Goal: Information Seeking & Learning: Learn about a topic

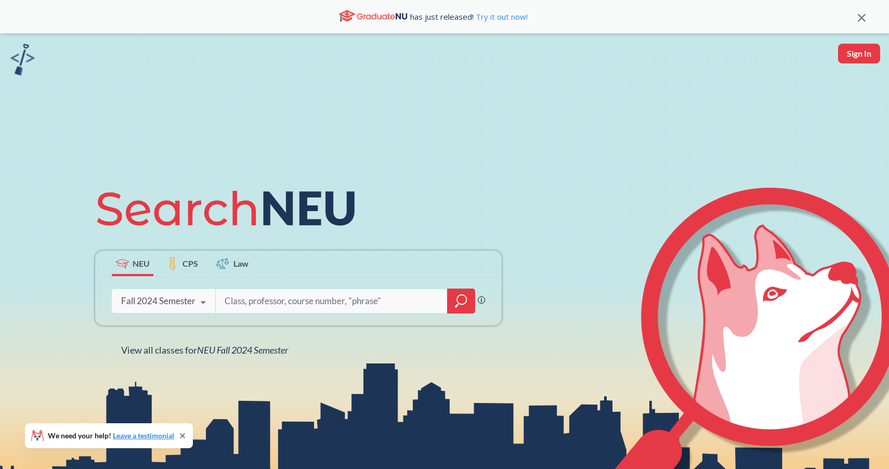
click at [134, 304] on div "Fall 2024 Semester" at bounding box center [158, 300] width 74 height 11
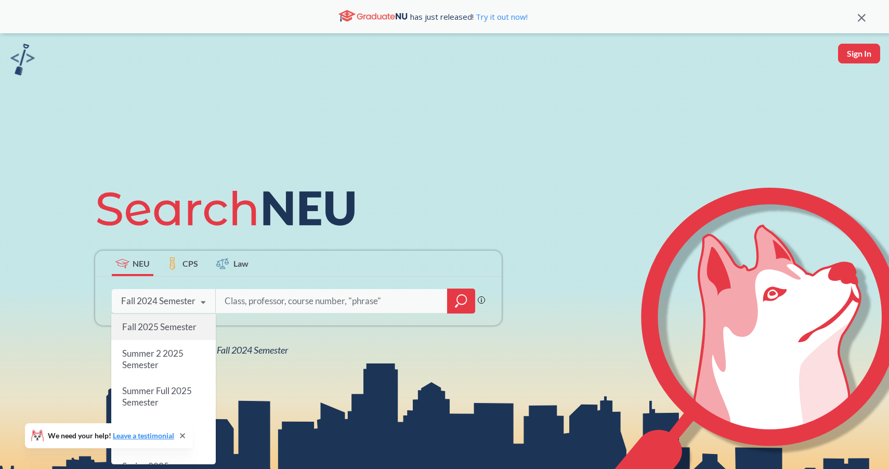
click at [143, 330] on span "Fall 2025 Semester" at bounding box center [159, 326] width 74 height 11
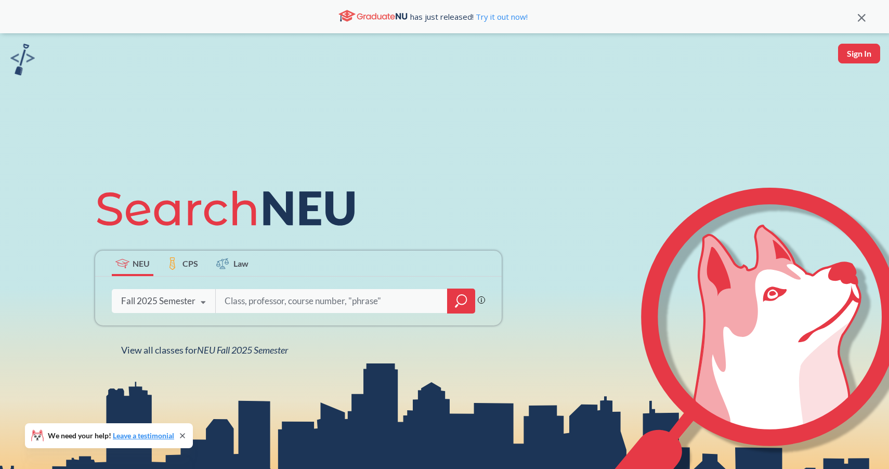
click at [249, 304] on input "search" at bounding box center [331, 301] width 216 height 22
type input "cs 5800"
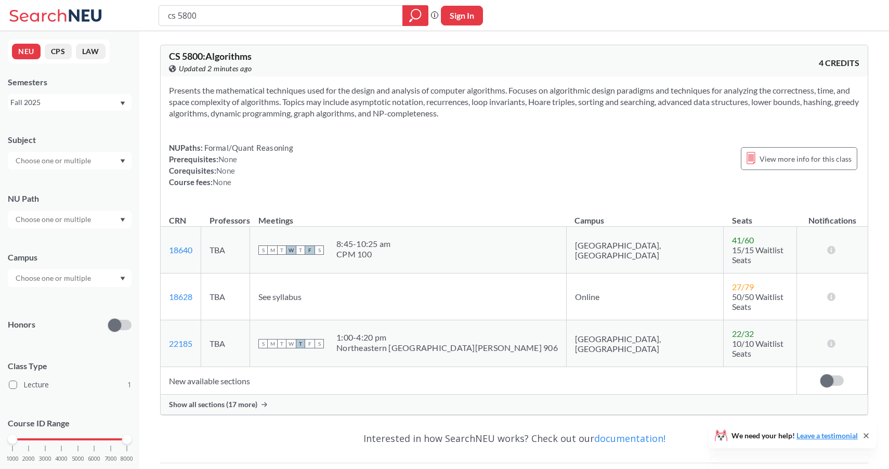
scroll to position [5, 0]
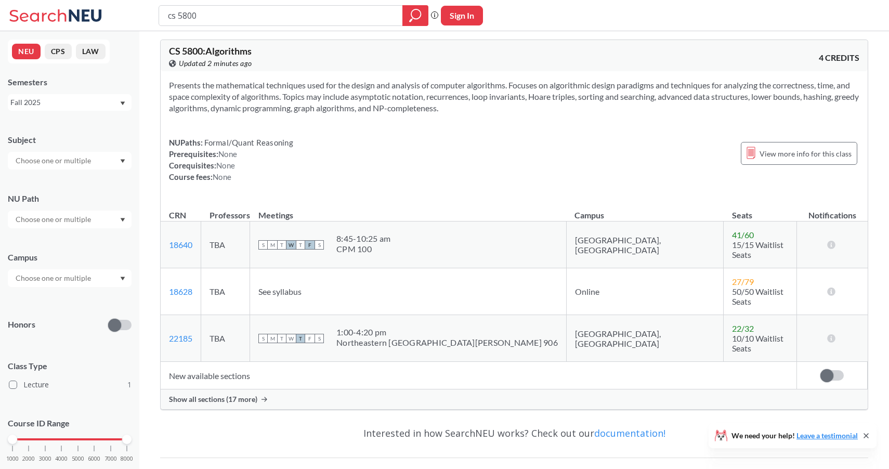
click at [230, 394] on span "Show all sections (17 more)" at bounding box center [213, 398] width 88 height 9
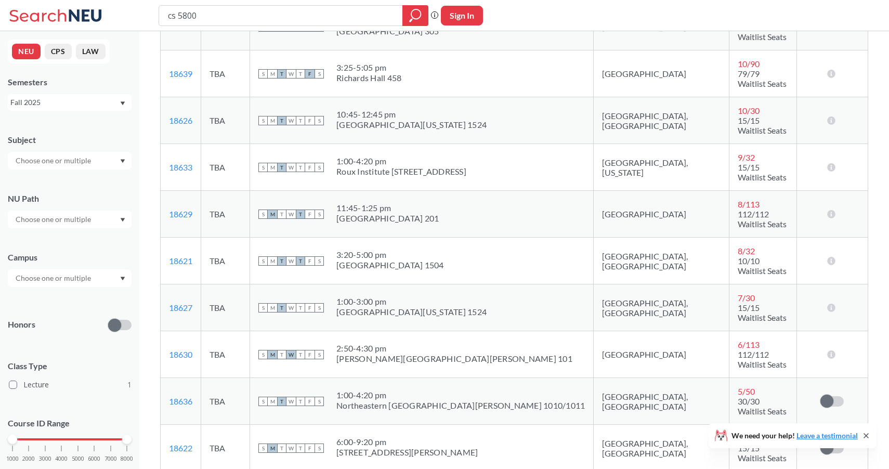
scroll to position [409, 0]
click at [180, 163] on link "18633" at bounding box center [180, 168] width 23 height 10
drag, startPoint x: 195, startPoint y: 117, endPoint x: 164, endPoint y: 116, distance: 31.2
click at [164, 145] on td "18633 View this section on Banner." at bounding box center [181, 168] width 41 height 47
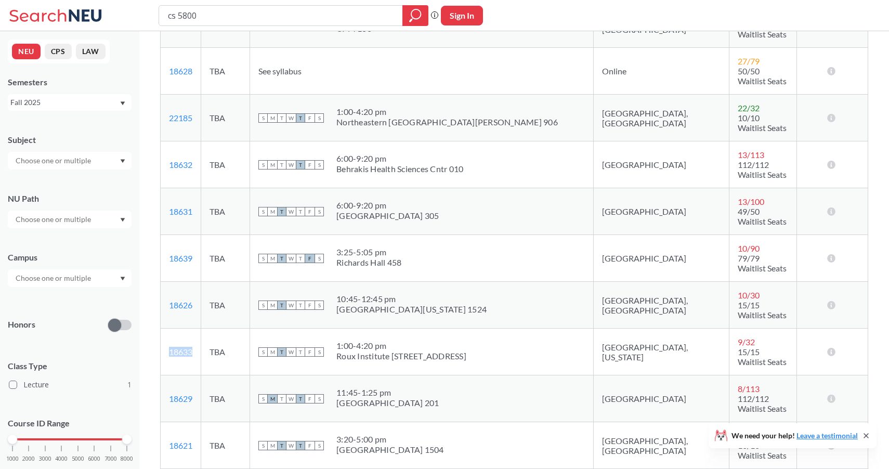
scroll to position [227, 0]
copy link "18633"
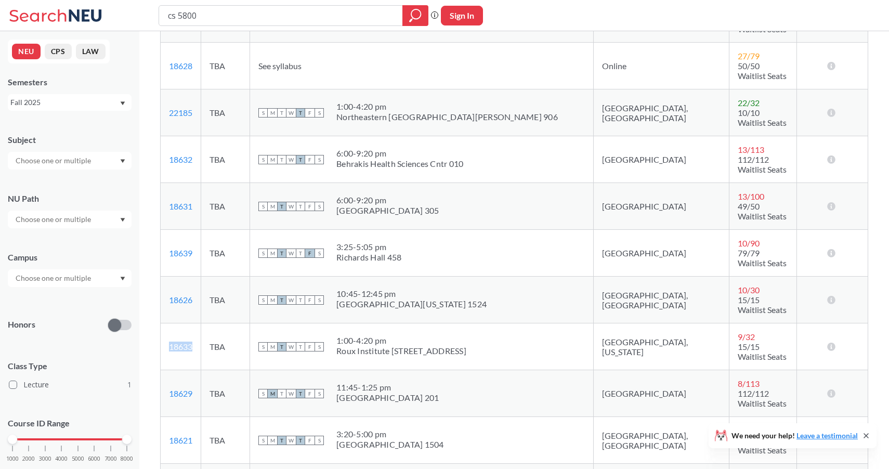
scroll to position [222, 0]
